Goal: Task Accomplishment & Management: Use online tool/utility

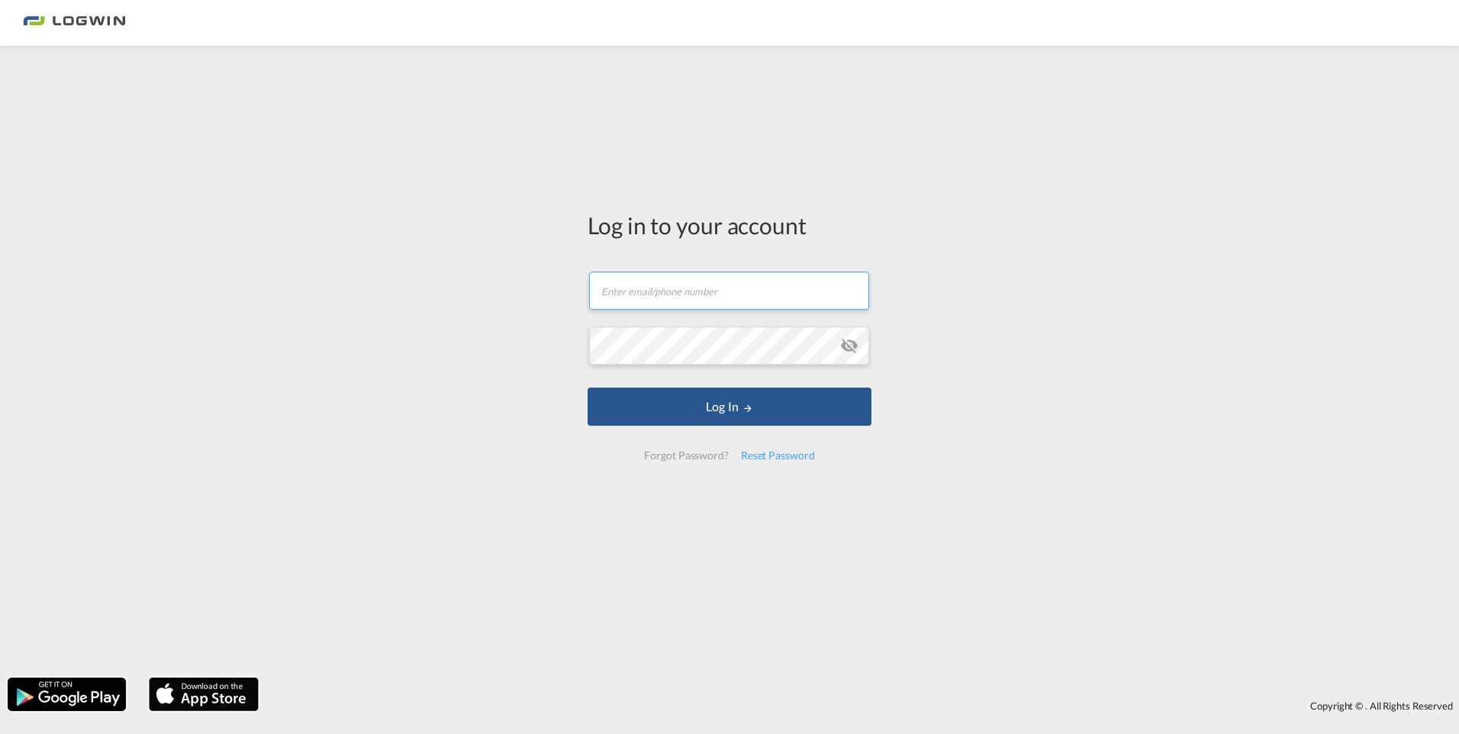
type input "[PERSON_NAME][EMAIL_ADDRESS][PERSON_NAME][DOMAIN_NAME]"
click at [774, 433] on form "[PERSON_NAME][EMAIL_ADDRESS][PERSON_NAME][DOMAIN_NAME] Email field is required …" at bounding box center [730, 365] width 284 height 219
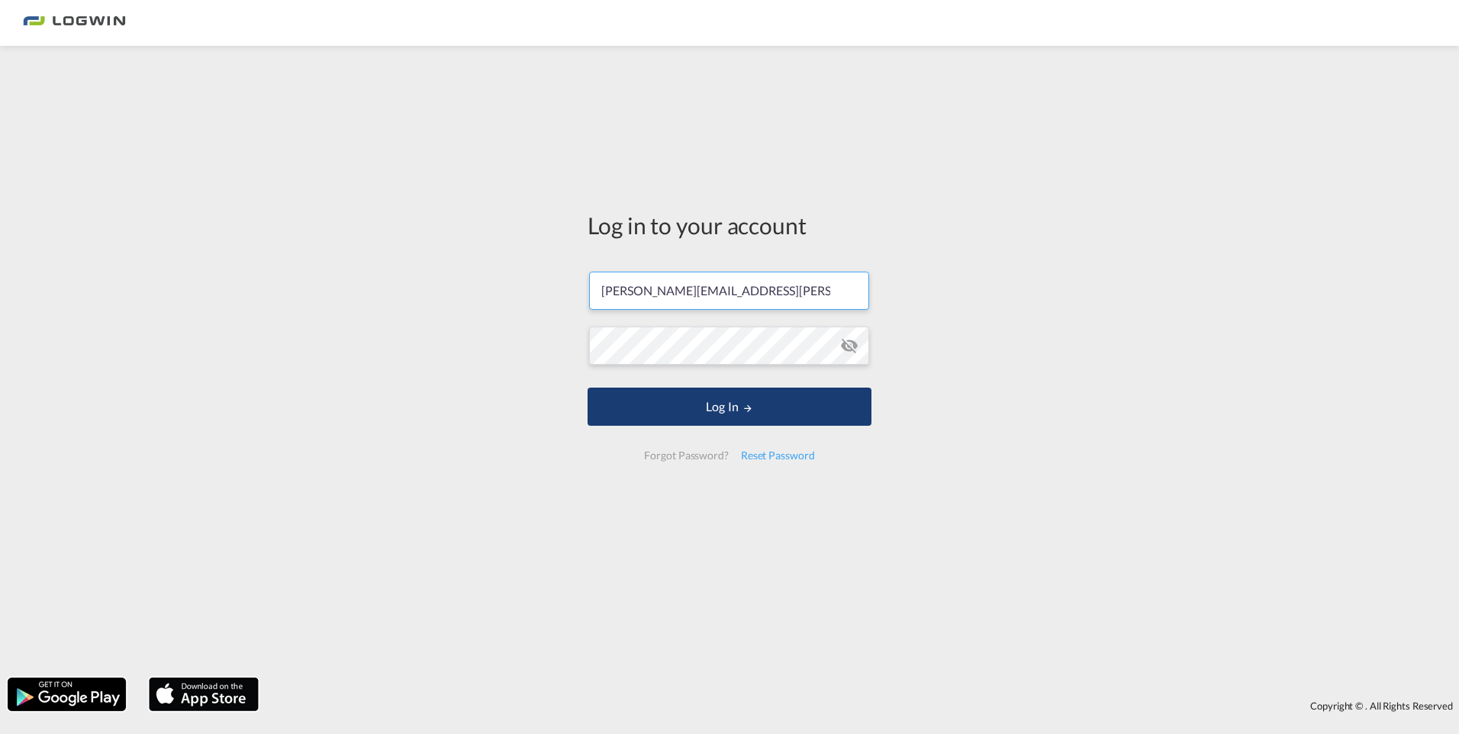
scroll to position [0, 18]
click at [725, 404] on button "Log In" at bounding box center [730, 407] width 284 height 38
